Goal: Task Accomplishment & Management: Manage account settings

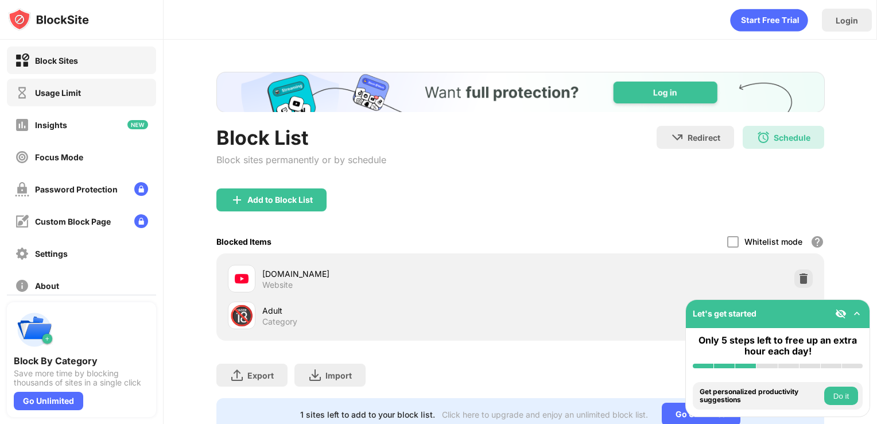
click at [95, 84] on div "Usage Limit" at bounding box center [81, 93] width 149 height 28
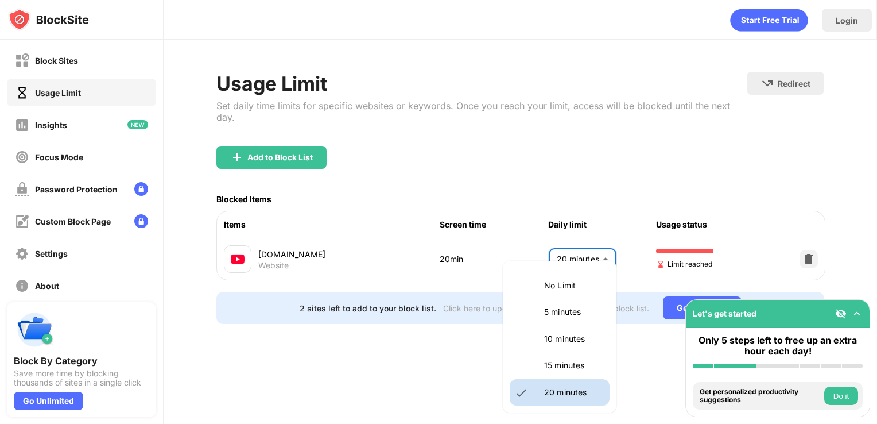
click at [572, 258] on body "Block Sites Usage Limit Insights Focus Mode Password Protection Custom Block Pa…" at bounding box center [438, 212] width 877 height 424
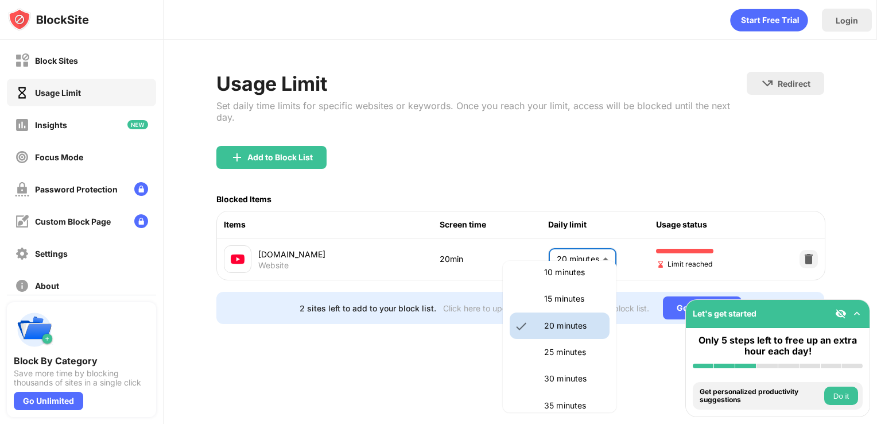
scroll to position [68, 0]
click at [563, 309] on li "15 minutes" at bounding box center [560, 297] width 100 height 26
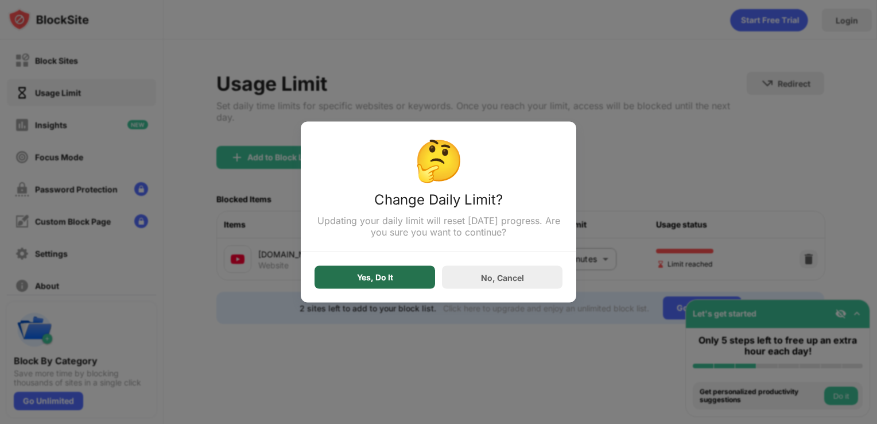
click at [369, 281] on div "Yes, Do It" at bounding box center [375, 277] width 36 height 9
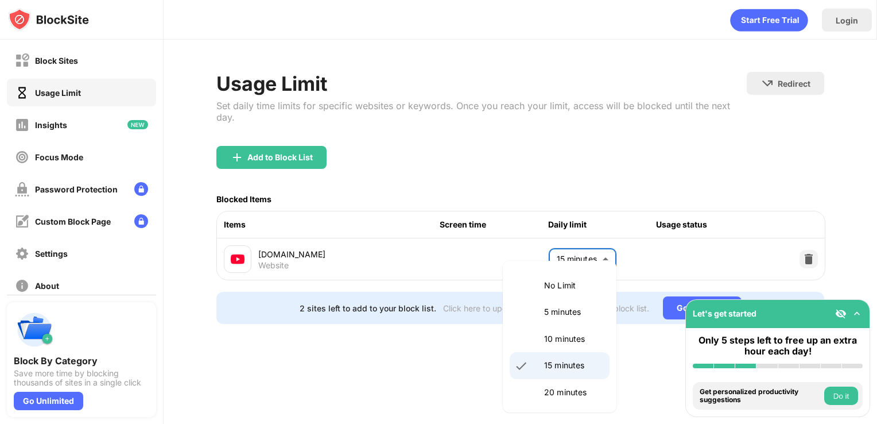
click at [552, 259] on body "Block Sites Usage Limit Insights Focus Mode Password Protection Custom Block Pa…" at bounding box center [438, 212] width 877 height 424
click at [551, 399] on li "20 minutes" at bounding box center [560, 392] width 100 height 26
type input "**"
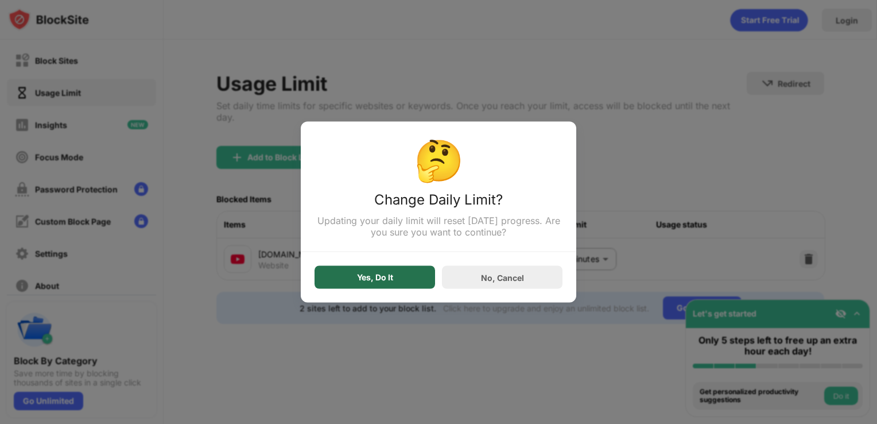
click at [379, 277] on div "Yes, Do It" at bounding box center [375, 277] width 36 height 9
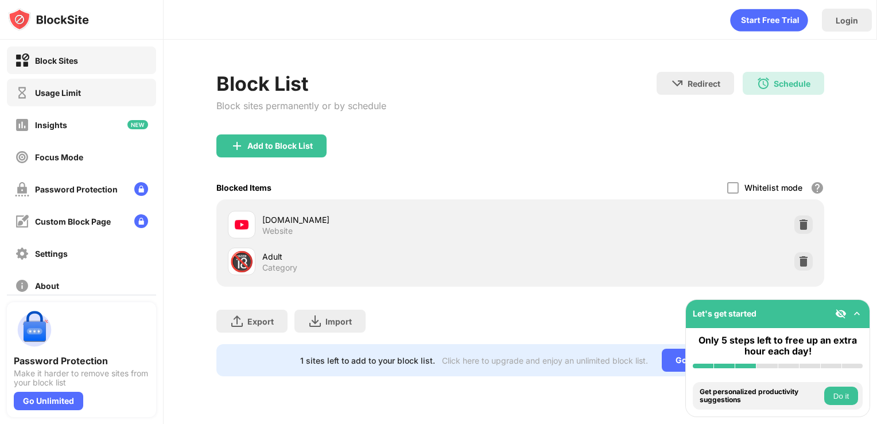
click at [62, 104] on div "Usage Limit" at bounding box center [81, 93] width 149 height 28
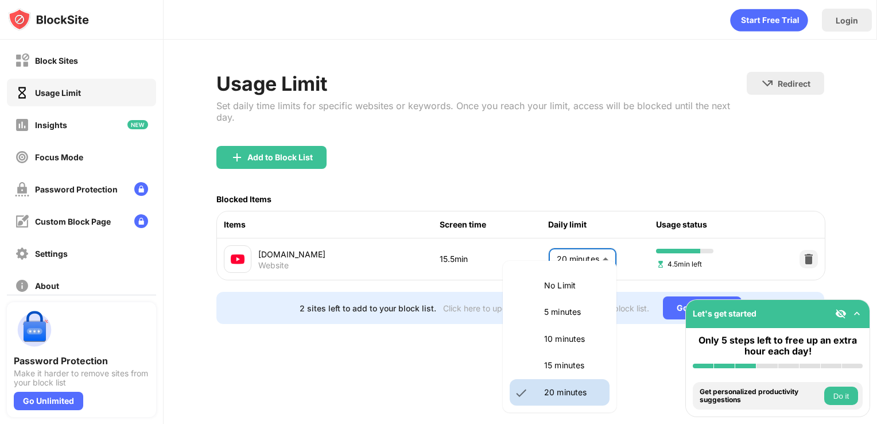
click at [581, 243] on body "Block Sites Usage Limit Insights Focus Mode Password Protection Custom Block Pa…" at bounding box center [438, 212] width 877 height 424
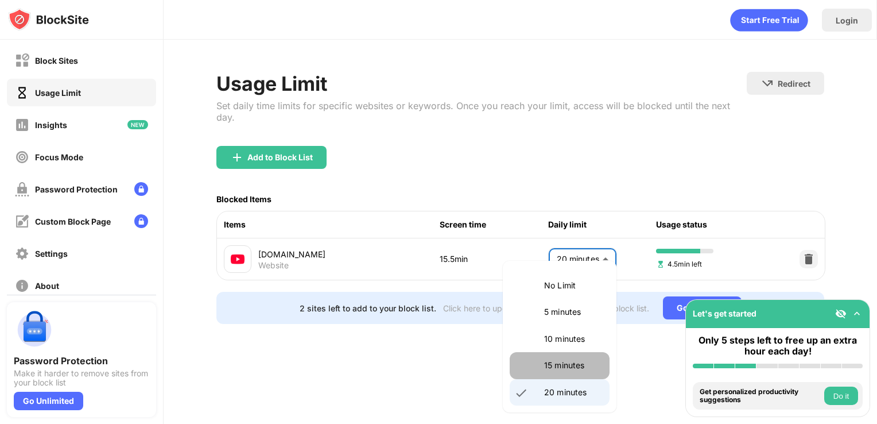
click at [563, 367] on p "15 minutes" at bounding box center [573, 365] width 59 height 13
type input "**"
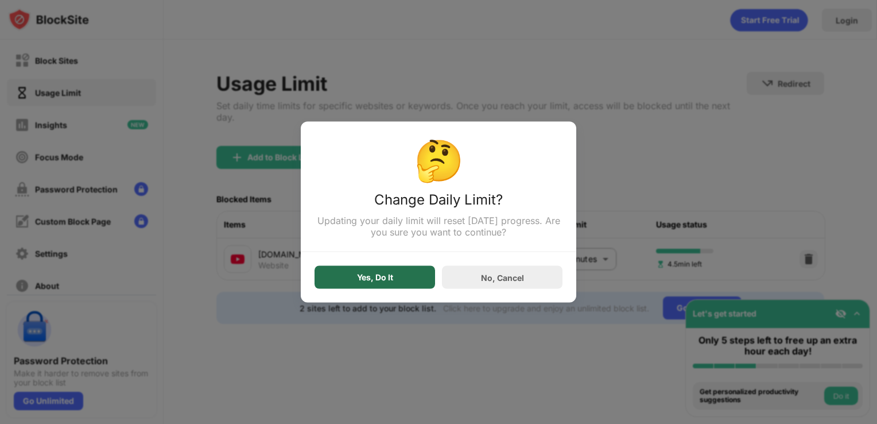
click at [362, 272] on div "Yes, Do It" at bounding box center [375, 277] width 121 height 23
